Goal: Task Accomplishment & Management: Use online tool/utility

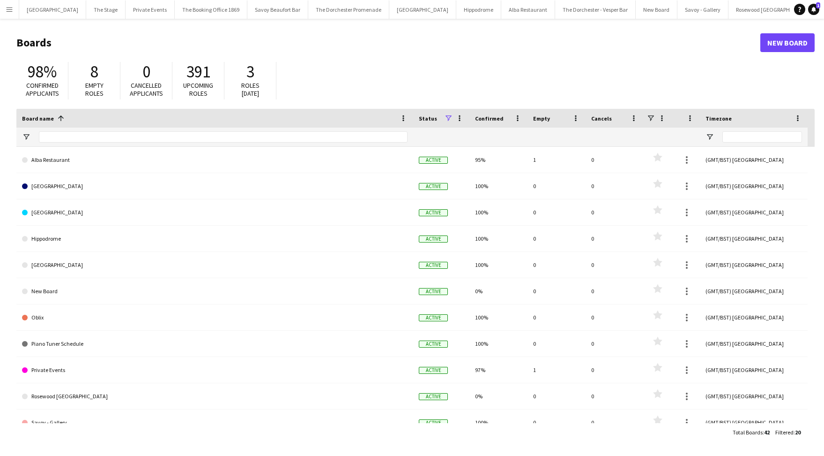
click at [4, 14] on button "Menu" at bounding box center [9, 9] width 19 height 19
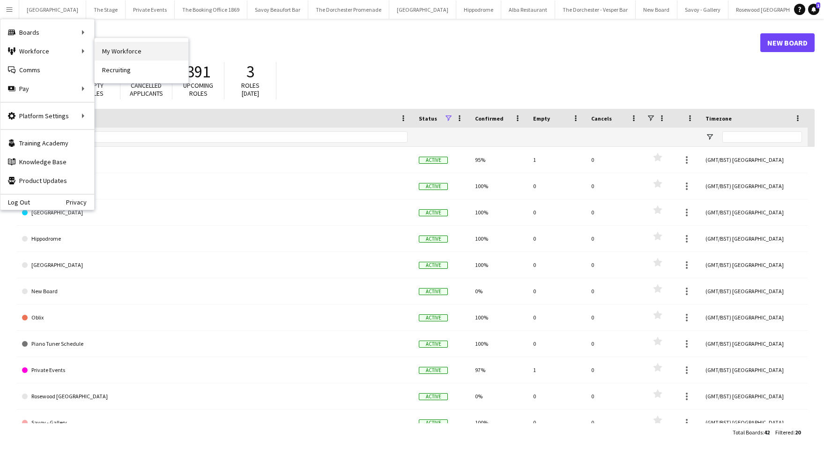
click at [105, 44] on link "My Workforce" at bounding box center [142, 51] width 94 height 19
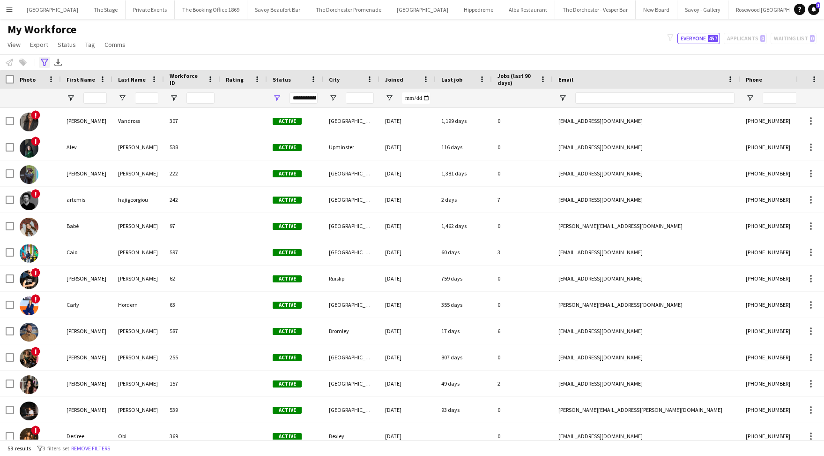
click at [45, 67] on div "Advanced filters" at bounding box center [44, 62] width 11 height 11
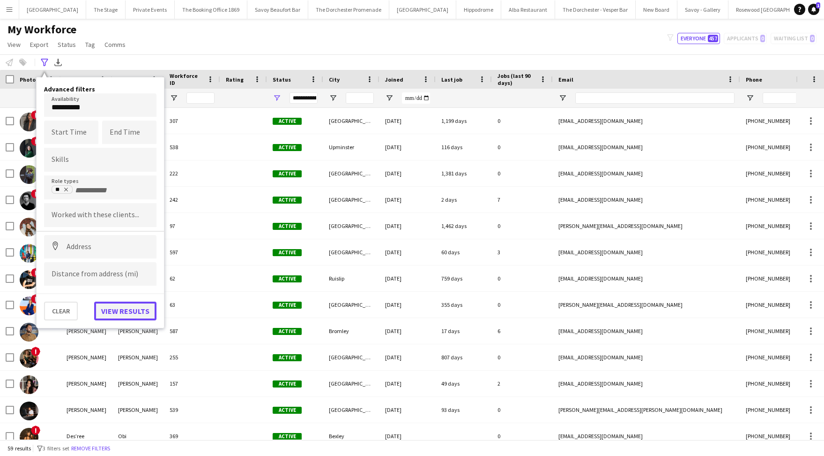
click at [140, 309] on button "View results" at bounding box center [125, 310] width 62 height 19
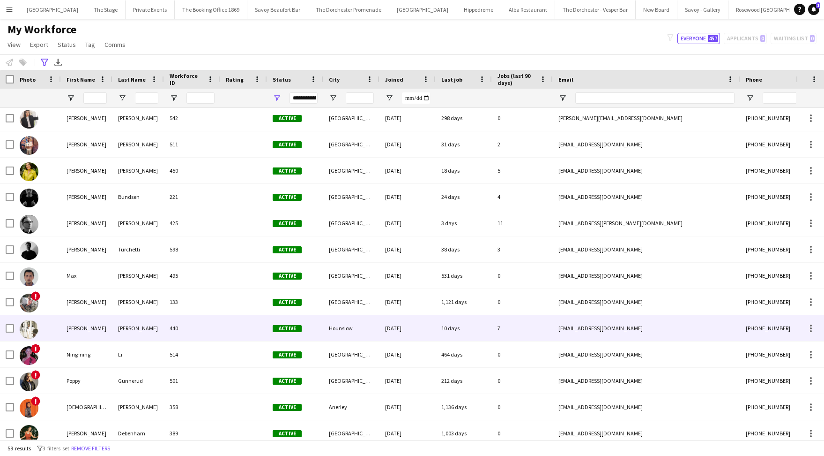
click at [234, 326] on div at bounding box center [243, 328] width 47 height 26
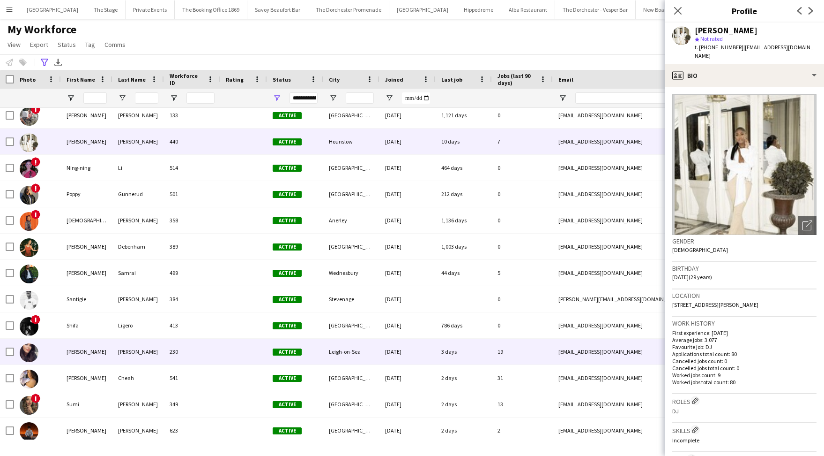
scroll to position [1029, 0]
click at [206, 355] on div "230" at bounding box center [192, 351] width 56 height 26
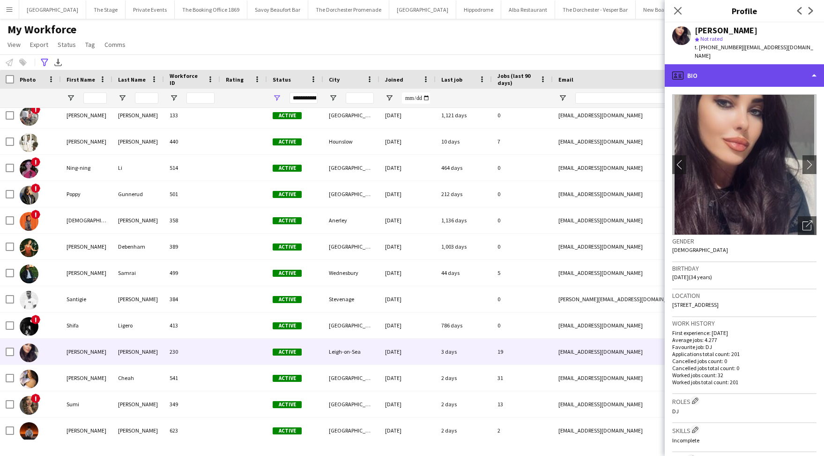
click at [724, 83] on div "profile Bio" at bounding box center [744, 75] width 159 height 22
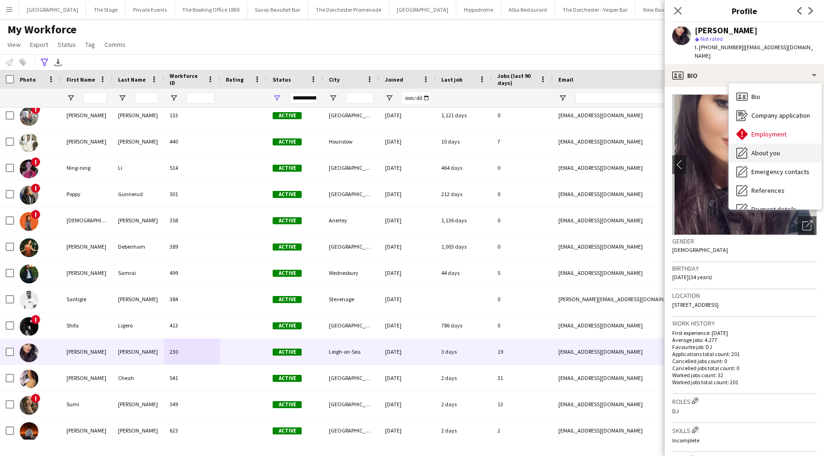
click at [771, 157] on div "About you About you" at bounding box center [775, 152] width 93 height 19
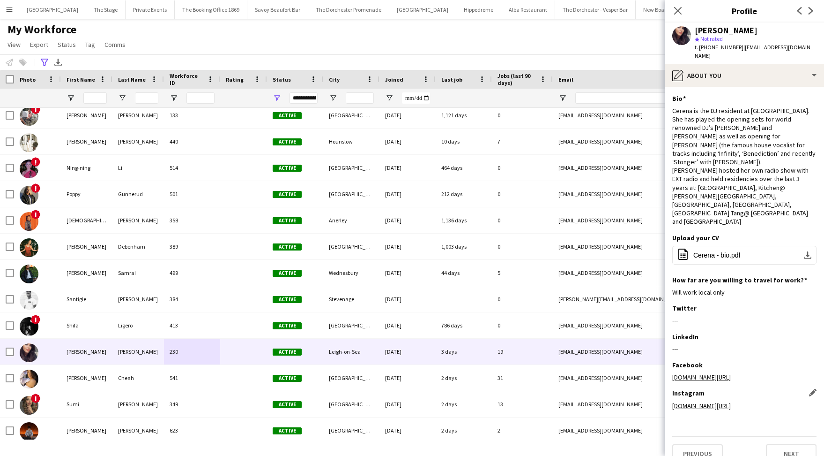
click at [731, 401] on link "www.instagram.com/sophielovellanderson" at bounding box center [702, 405] width 59 height 8
